Goal: Find specific page/section: Find specific page/section

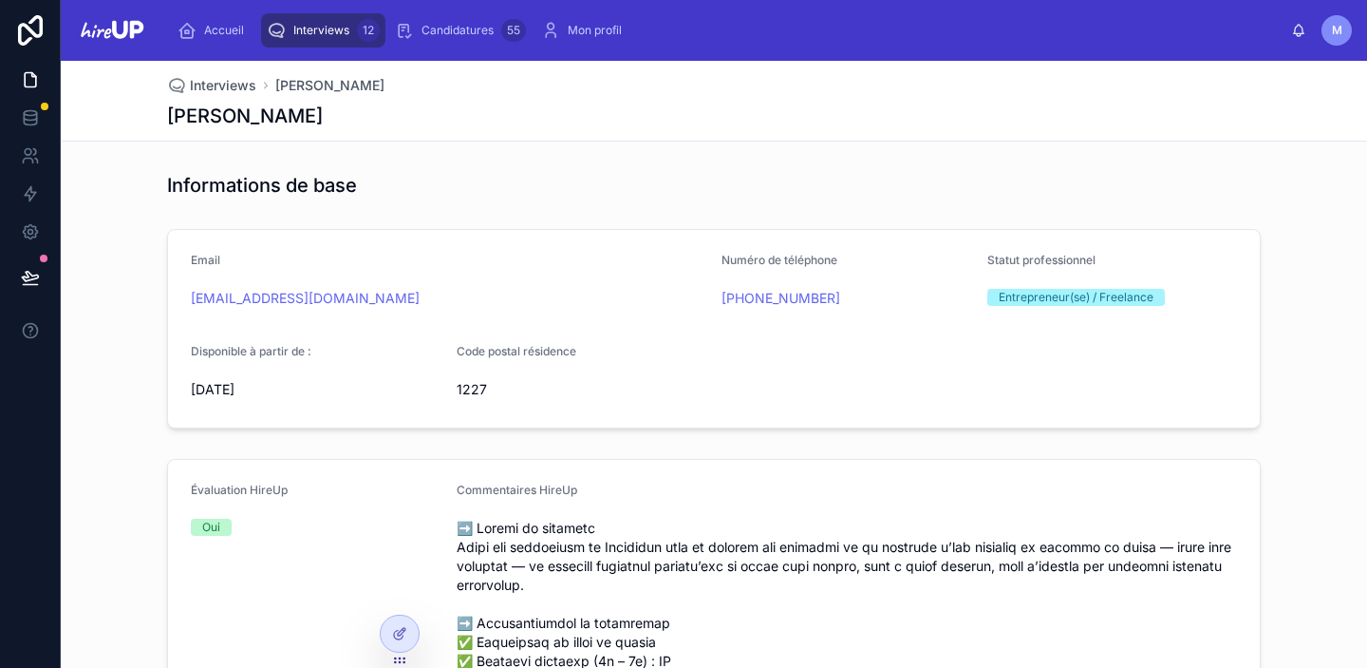
scroll to position [5006, 0]
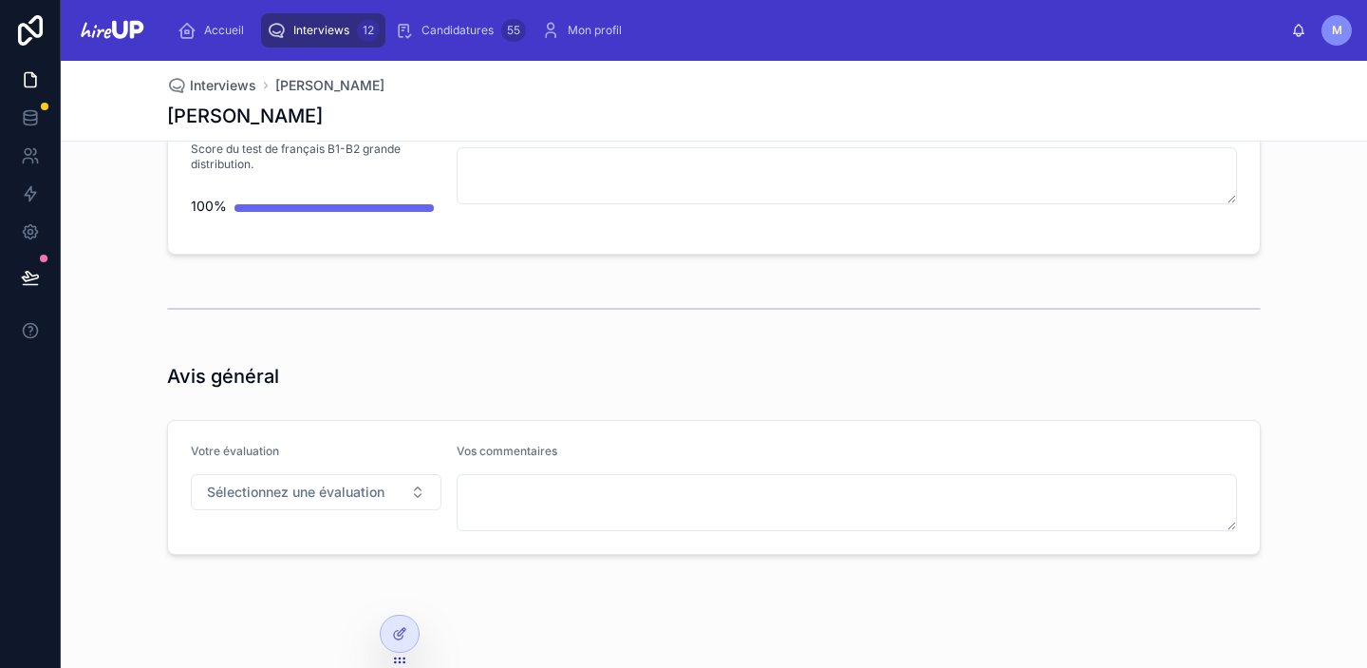
click at [307, 22] on div "Interviews 12" at bounding box center [323, 30] width 113 height 30
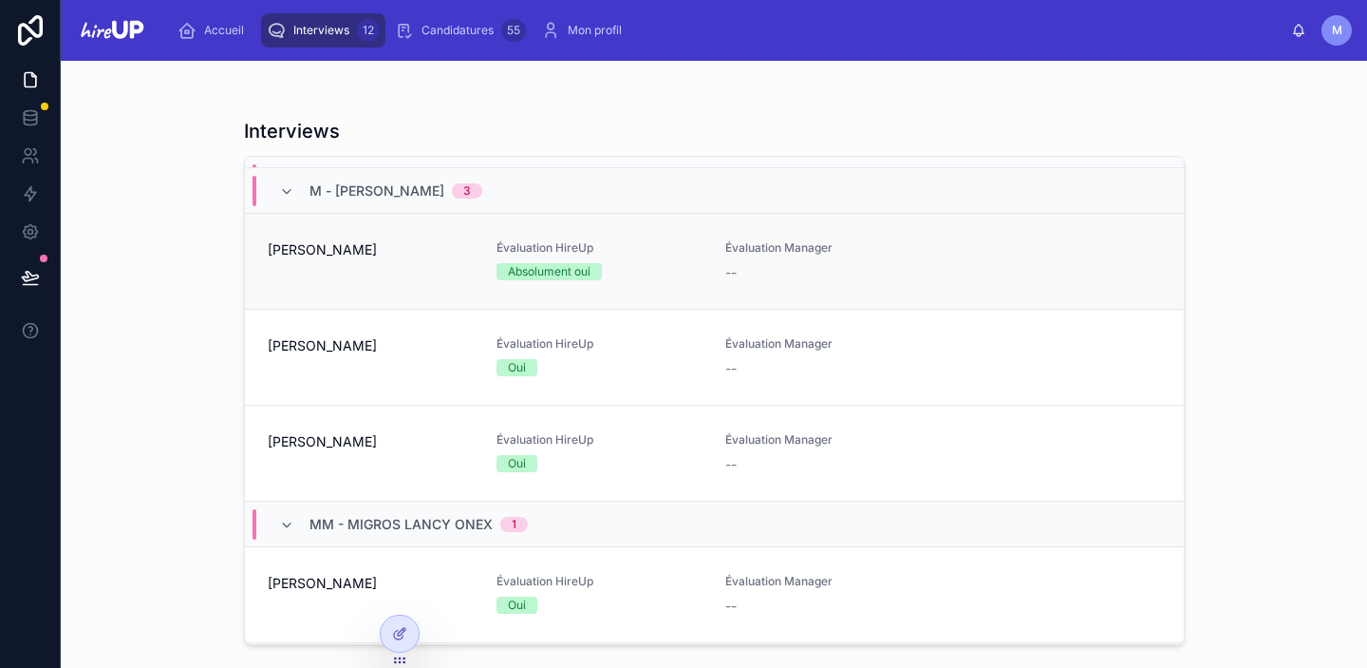
scroll to position [144, 0]
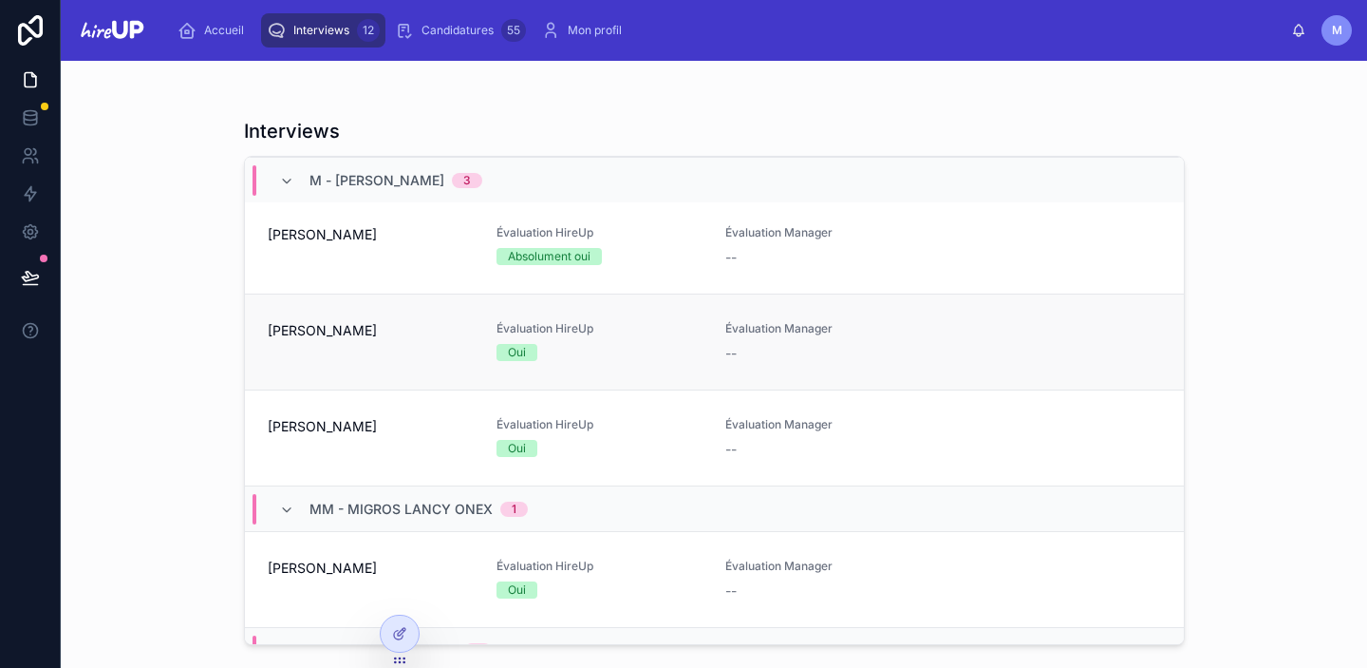
click at [396, 358] on div "[PERSON_NAME]" at bounding box center [371, 342] width 206 height 42
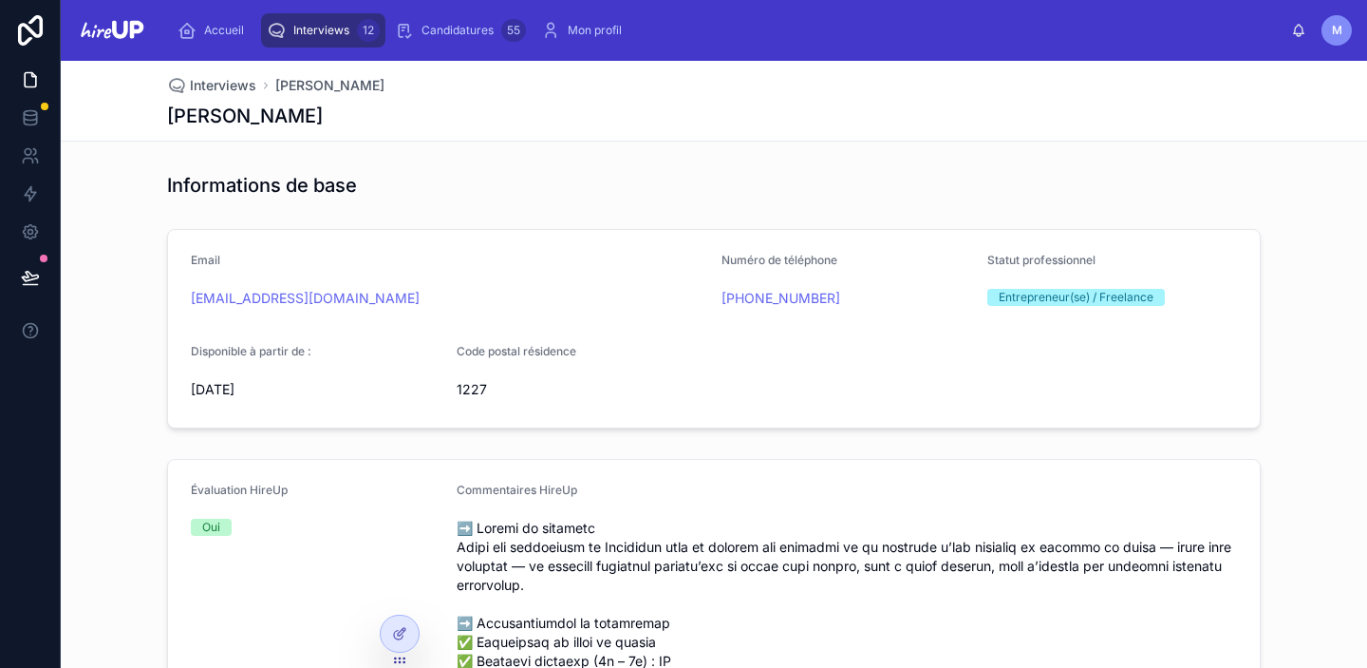
click at [328, 26] on span "Interviews" at bounding box center [321, 30] width 56 height 15
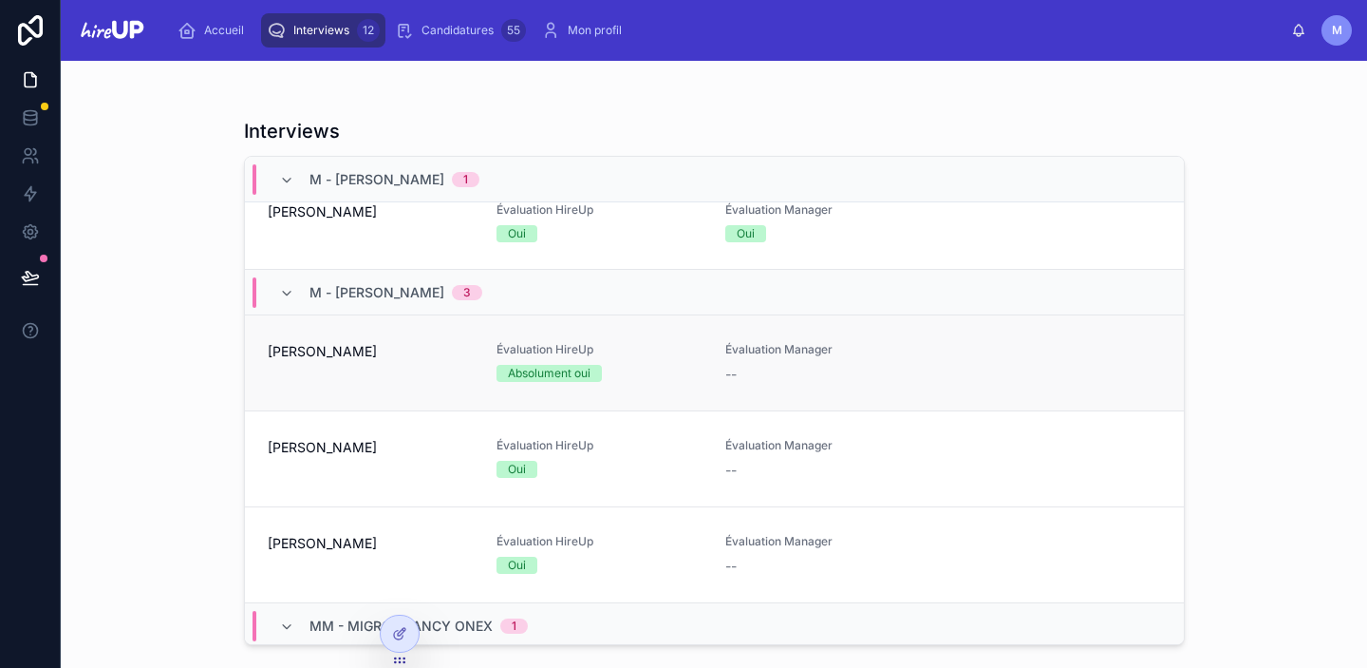
scroll to position [28, 0]
click at [367, 362] on div "[PERSON_NAME]" at bounding box center [371, 362] width 206 height 42
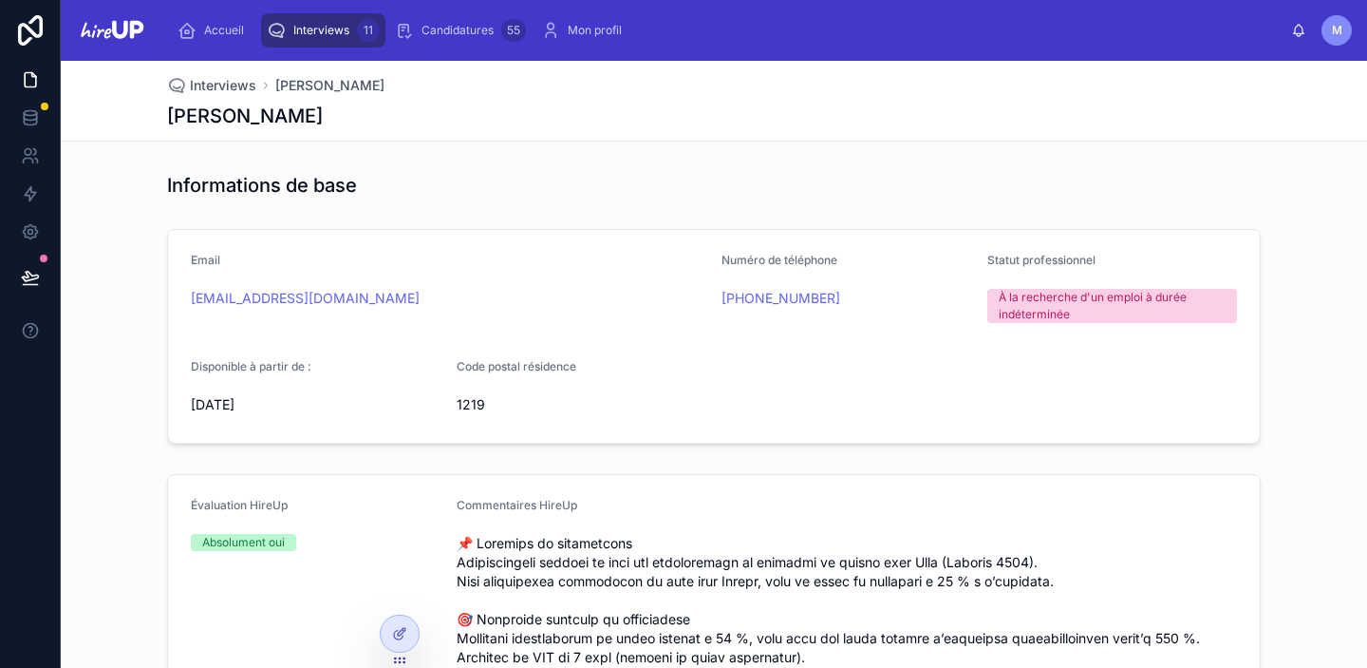
click at [315, 24] on span "Interviews" at bounding box center [321, 30] width 56 height 15
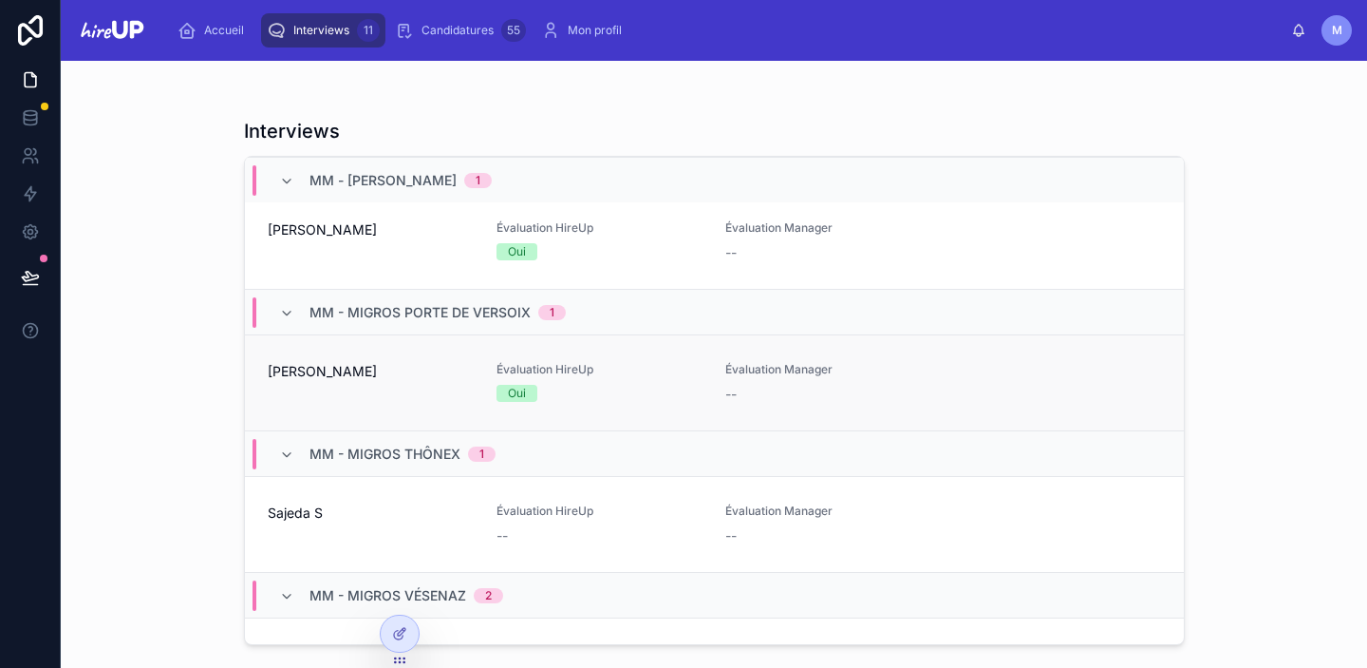
scroll to position [669, 0]
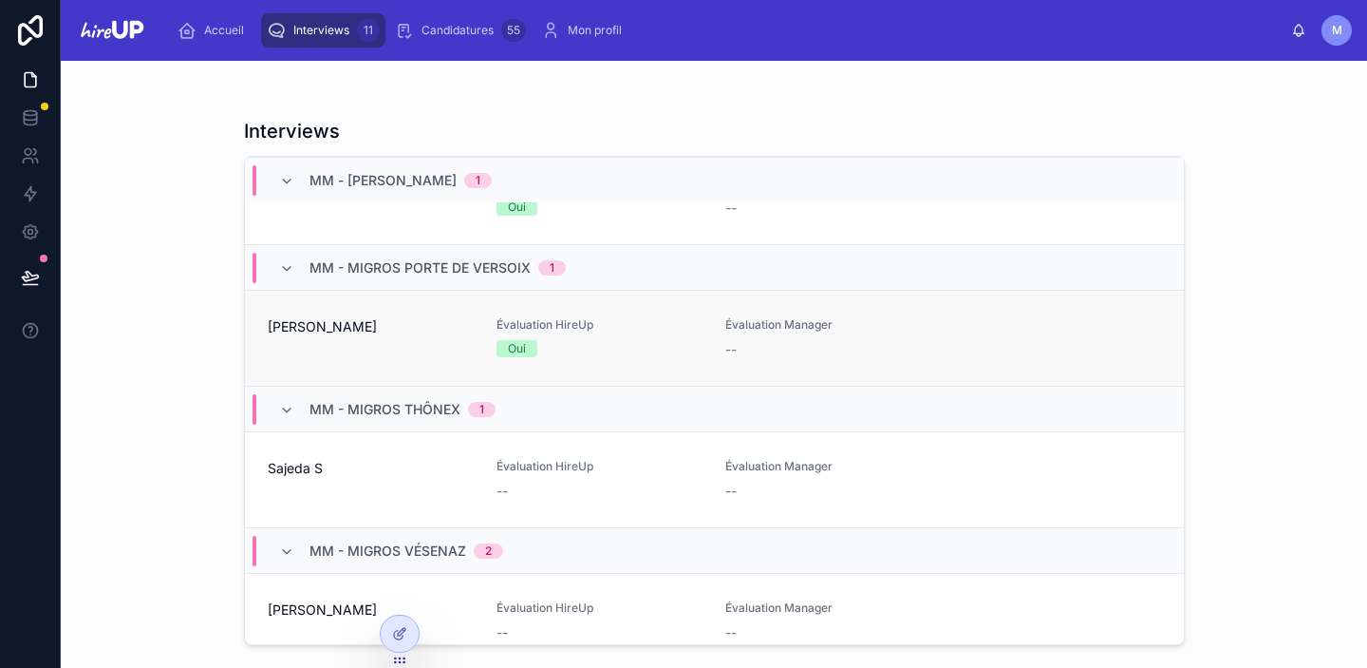
click at [398, 343] on div "[PERSON_NAME]" at bounding box center [371, 338] width 206 height 42
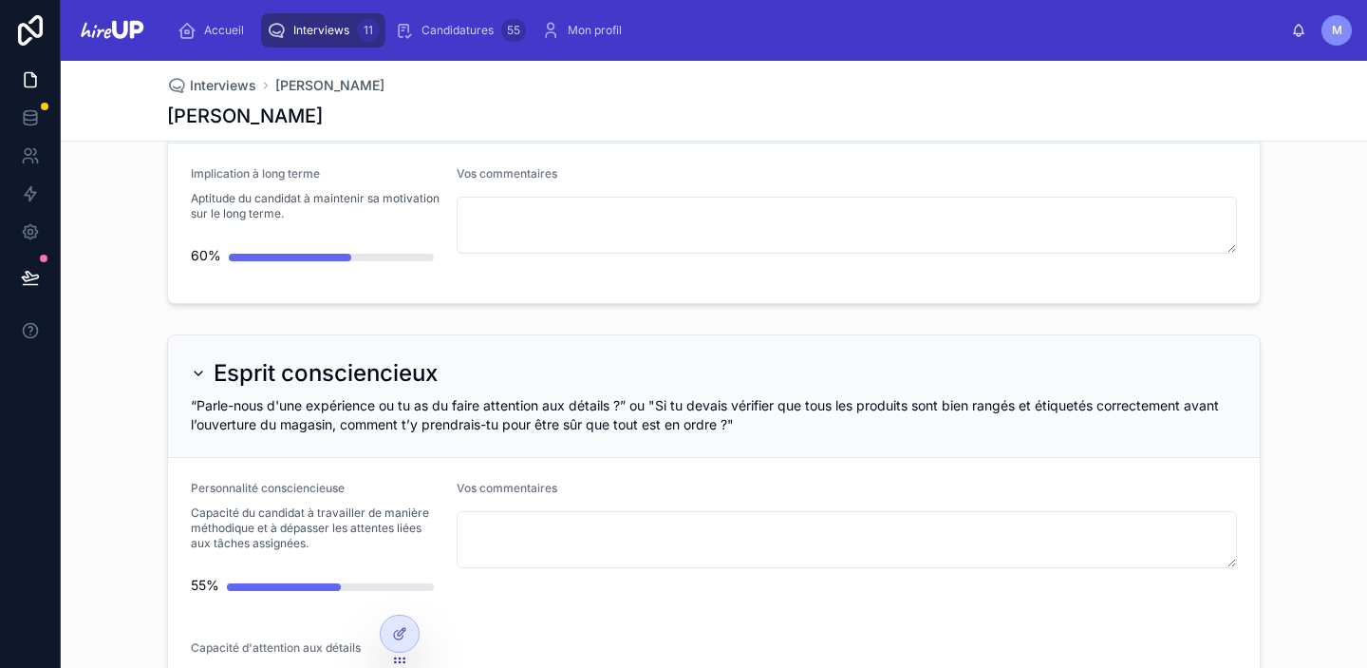
scroll to position [754, 0]
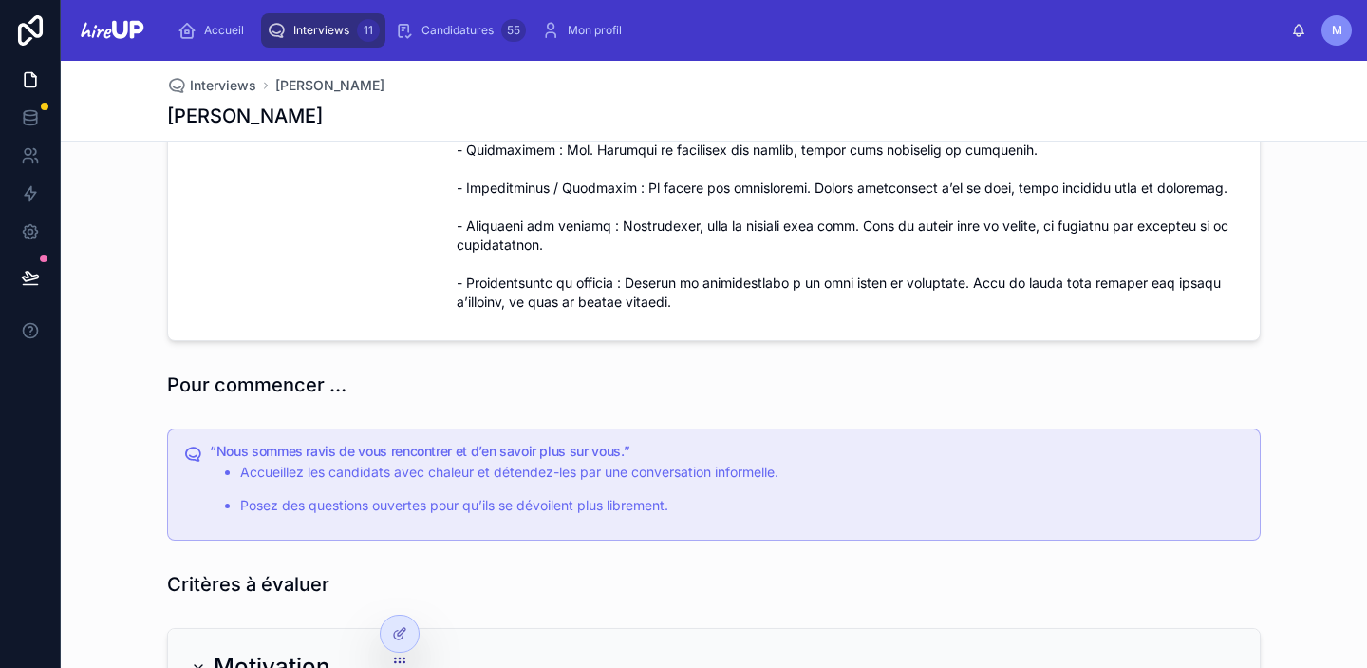
click at [294, 35] on span "Interviews" at bounding box center [321, 30] width 56 height 15
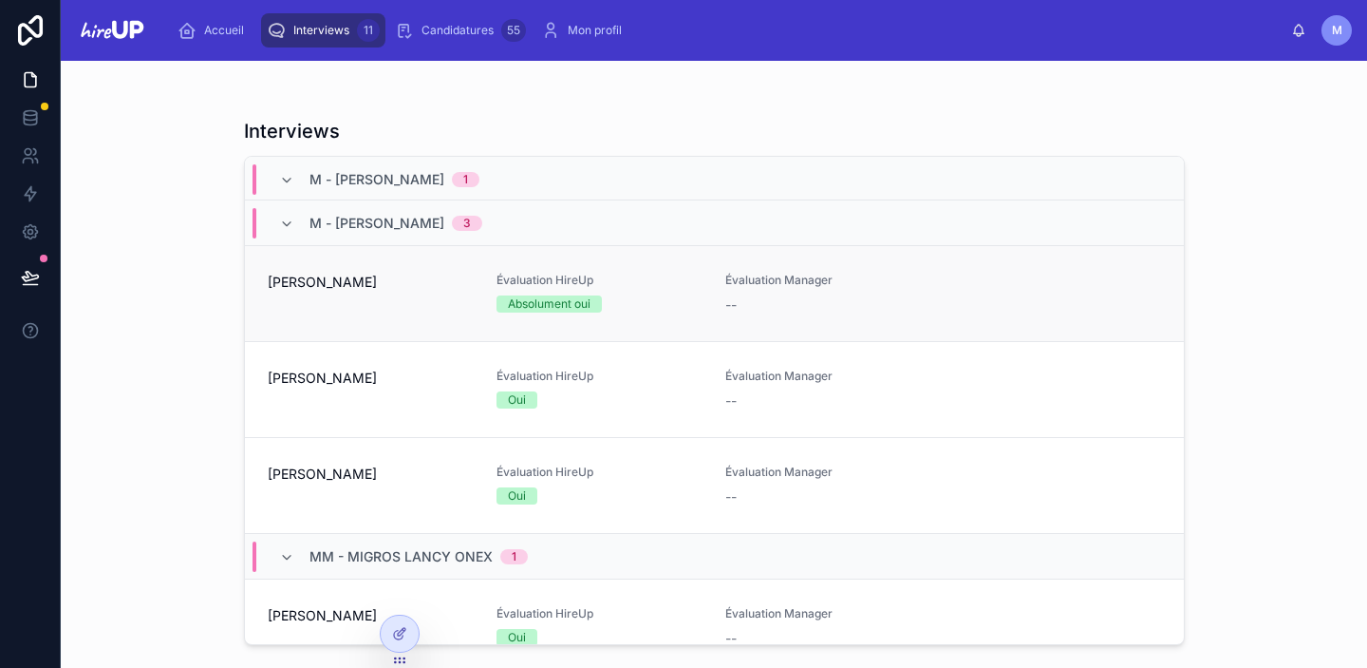
scroll to position [114, 0]
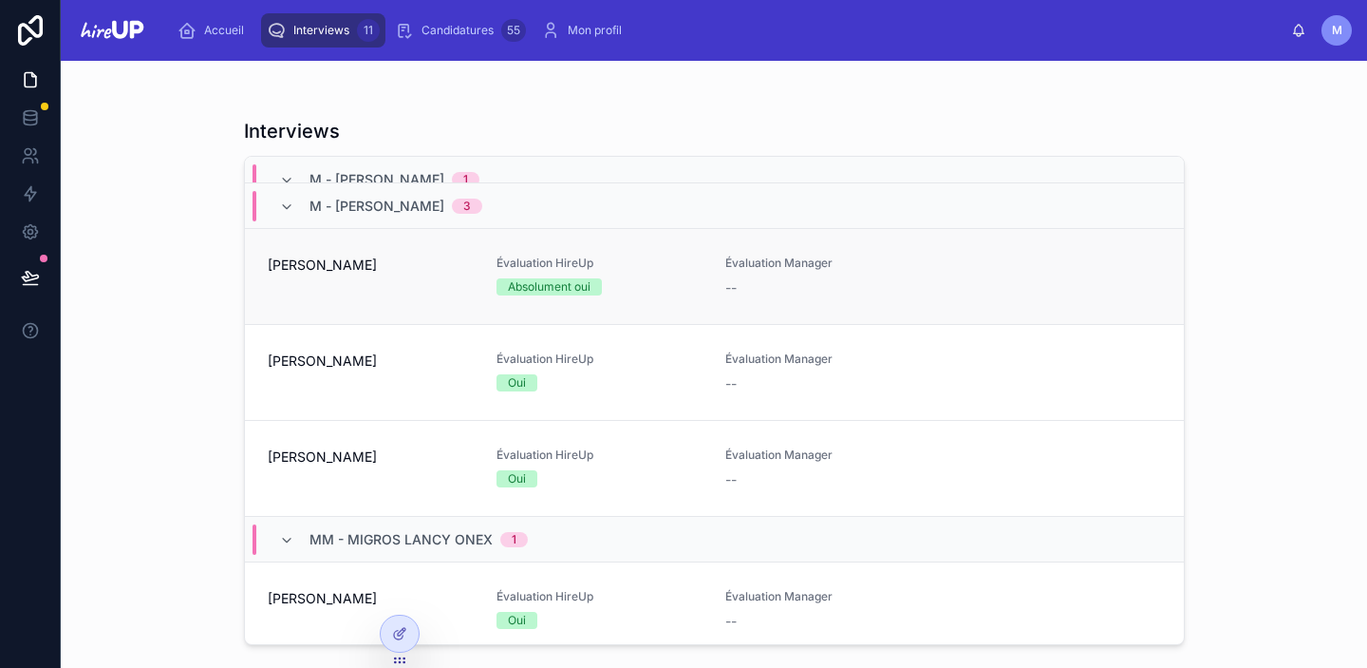
click at [381, 287] on div "[PERSON_NAME]" at bounding box center [371, 276] width 206 height 42
